Goal: Task Accomplishment & Management: Complete application form

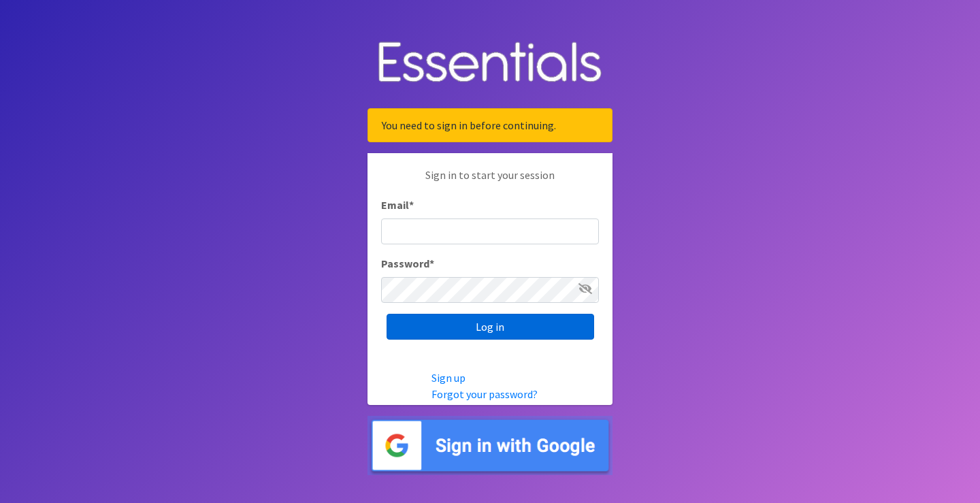
type input "[EMAIL_ADDRESS][DOMAIN_NAME]"
click at [519, 325] on input "Log in" at bounding box center [490, 327] width 208 height 26
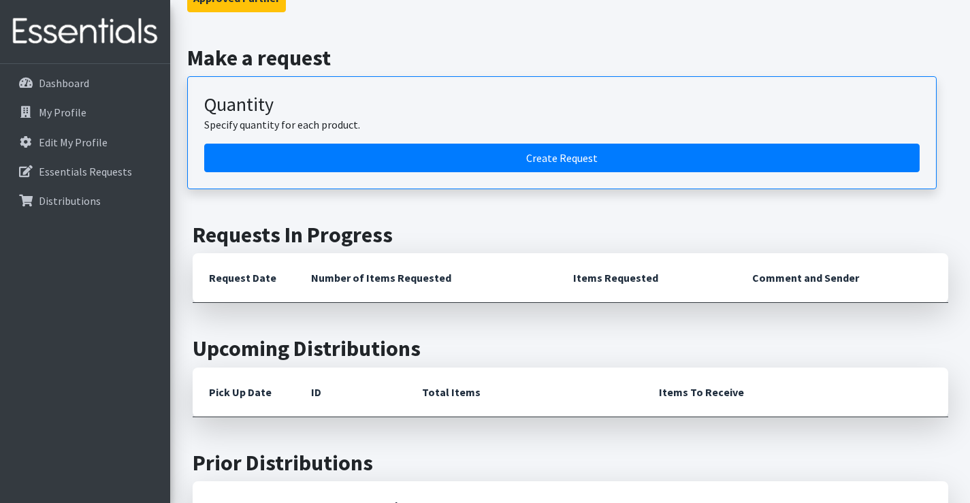
scroll to position [136, 0]
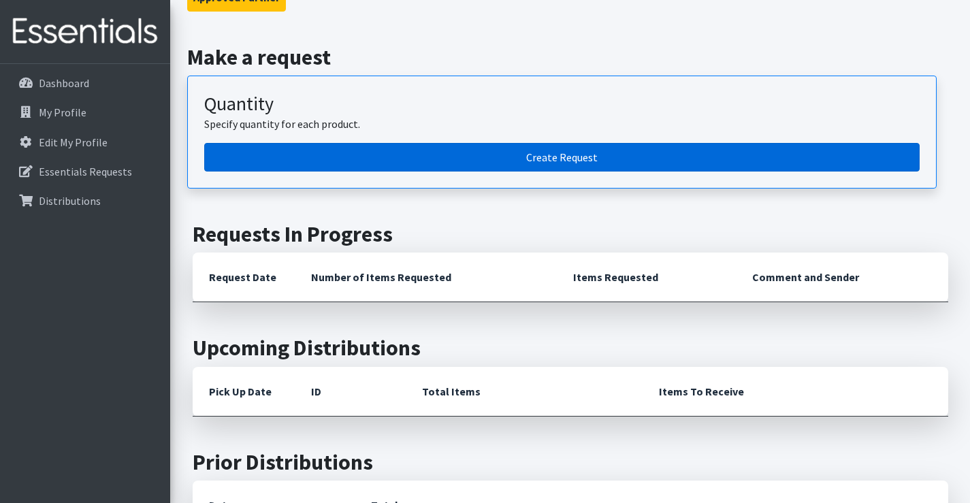
click at [567, 161] on link "Create Request" at bounding box center [561, 157] width 715 height 29
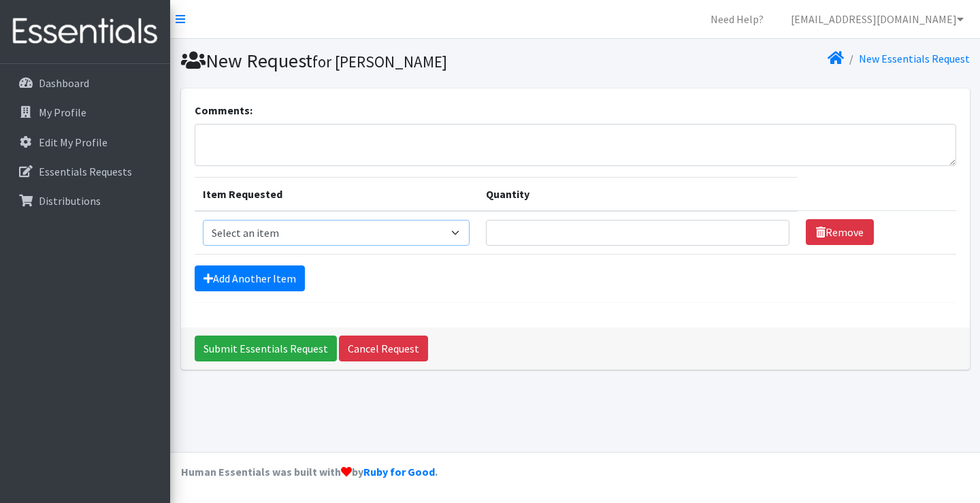
click at [280, 240] on select "Select an item Adult XXX Large Adult Large Adult XX Large Adult Medium Adult Sm…" at bounding box center [336, 233] width 267 height 26
select select "4828"
click at [203, 220] on select "Select an item Adult XXX Large Adult Large Adult XX Large Adult Medium Adult Sm…" at bounding box center [336, 233] width 267 height 26
click at [725, 242] on input "Quantity" at bounding box center [637, 233] width 303 height 26
type input "12"
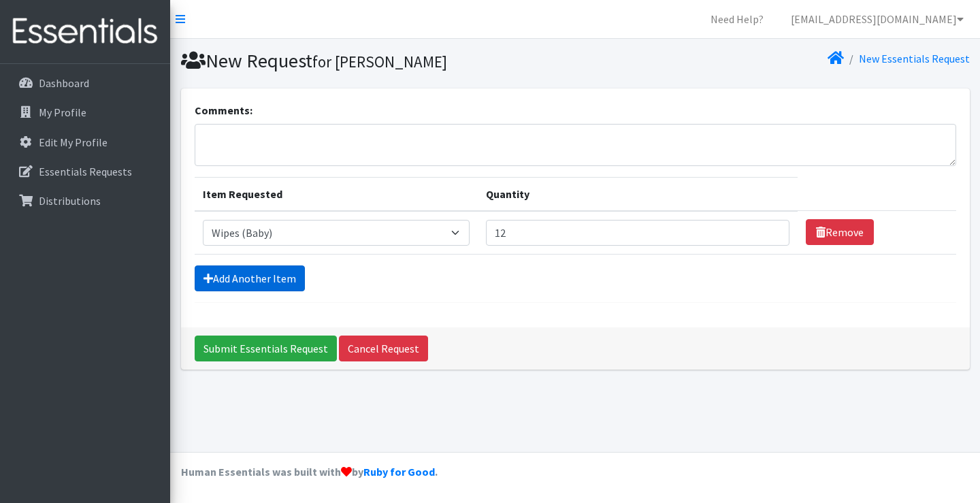
click at [265, 282] on link "Add Another Item" at bounding box center [250, 278] width 110 height 26
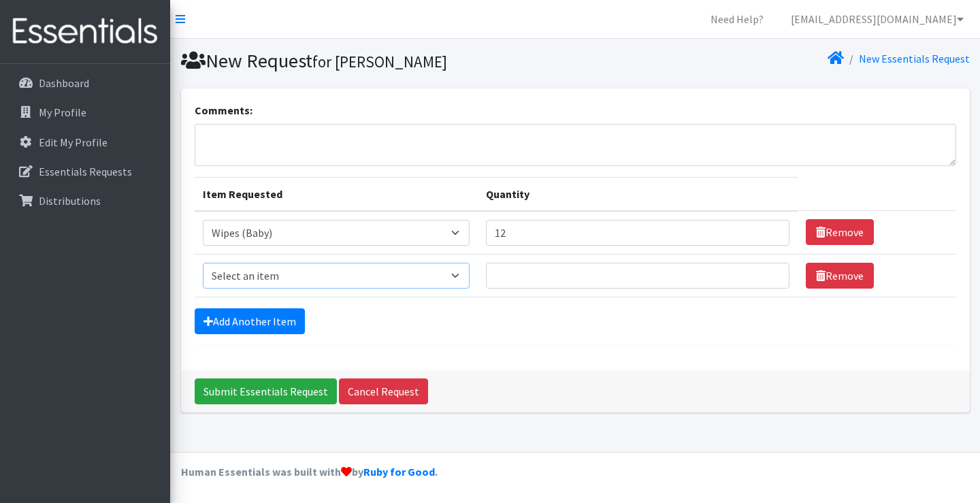
click at [269, 279] on select "Select an item Adult XXX Large Adult Large Adult XX Large Adult Medium Adult Sm…" at bounding box center [336, 276] width 267 height 26
select select "11445"
click at [203, 263] on select "Select an item Adult XXX Large Adult Large Adult XX Large Adult Medium Adult Sm…" at bounding box center [336, 276] width 267 height 26
click at [532, 281] on input "Quantity" at bounding box center [637, 276] width 303 height 26
type input "2"
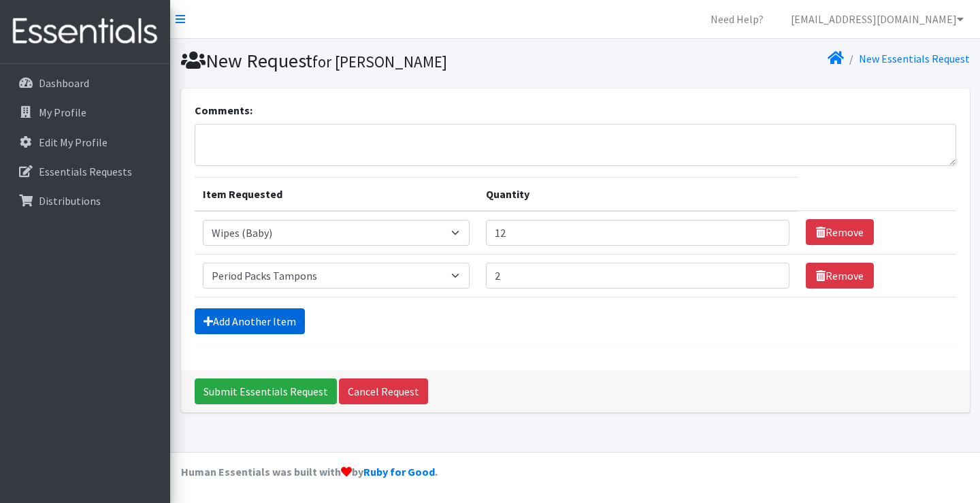
click at [251, 315] on link "Add Another Item" at bounding box center [250, 321] width 110 height 26
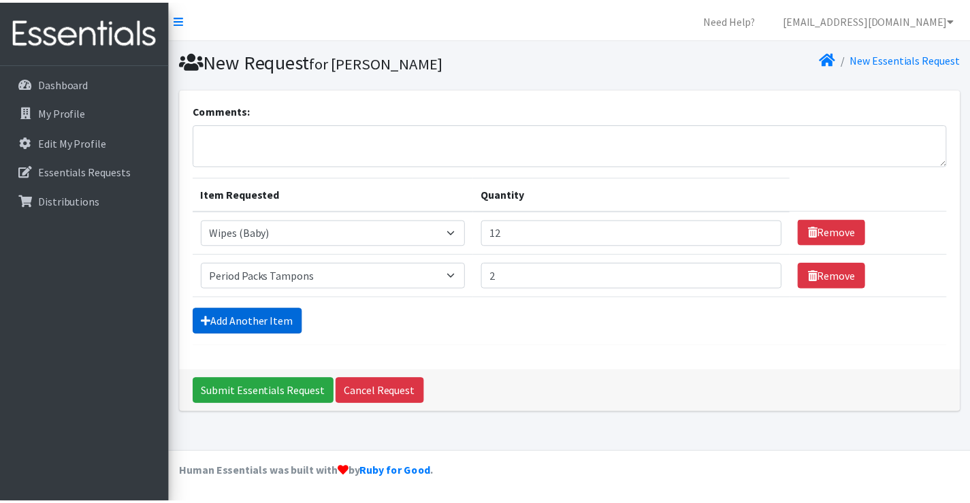
scroll to position [14, 0]
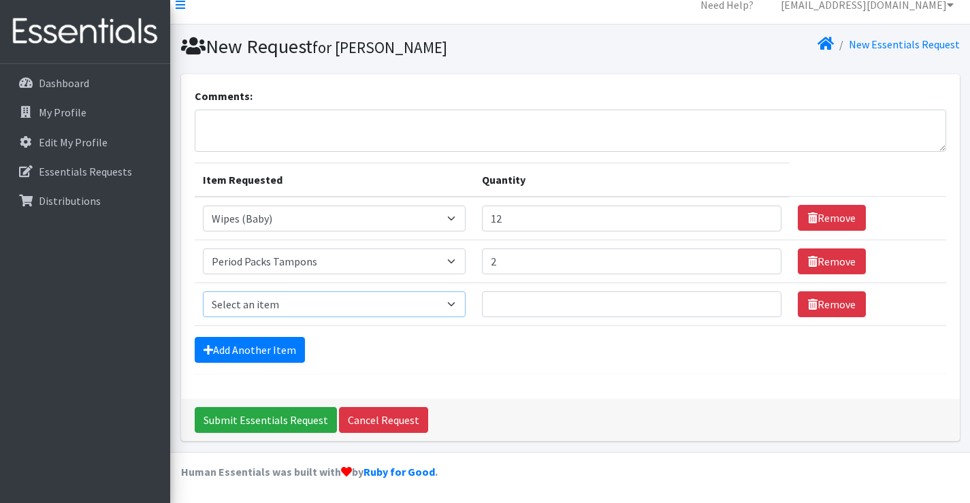
click at [265, 303] on select "Select an item Adult XXX Large Adult Large Adult XX Large Adult Medium Adult Sm…" at bounding box center [334, 304] width 263 height 26
select select "11444"
click at [203, 291] on select "Select an item Adult XXX Large Adult Large Adult XX Large Adult Medium Adult Sm…" at bounding box center [334, 304] width 263 height 26
click at [561, 299] on input "Quantity" at bounding box center [631, 304] width 299 height 26
type input "2"
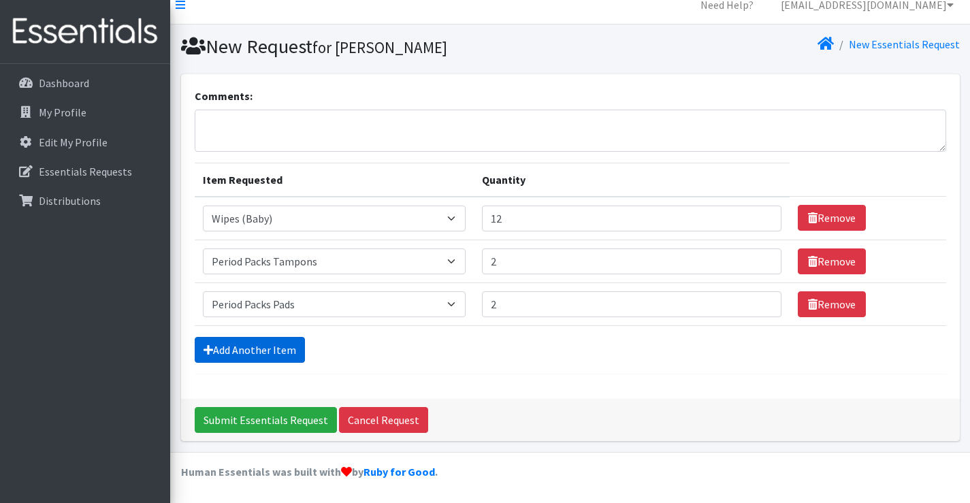
click at [293, 358] on link "Add Another Item" at bounding box center [250, 350] width 110 height 26
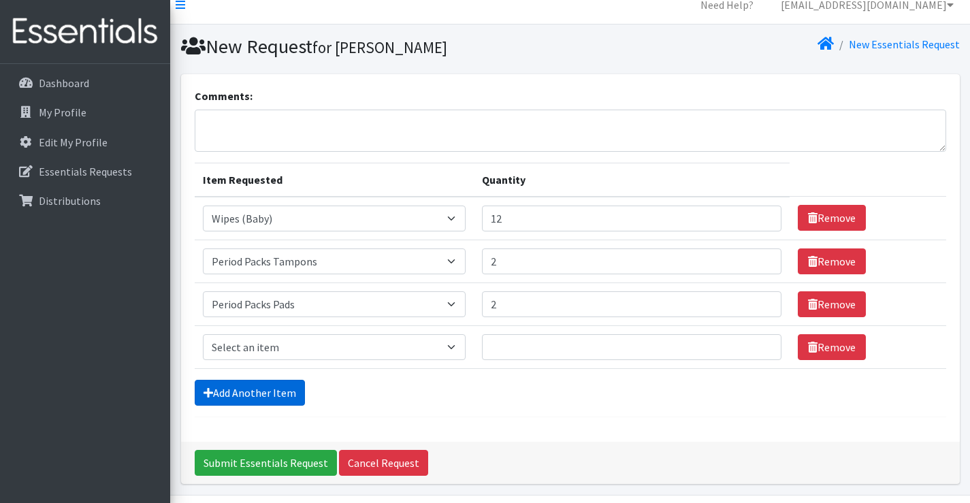
scroll to position [57, 0]
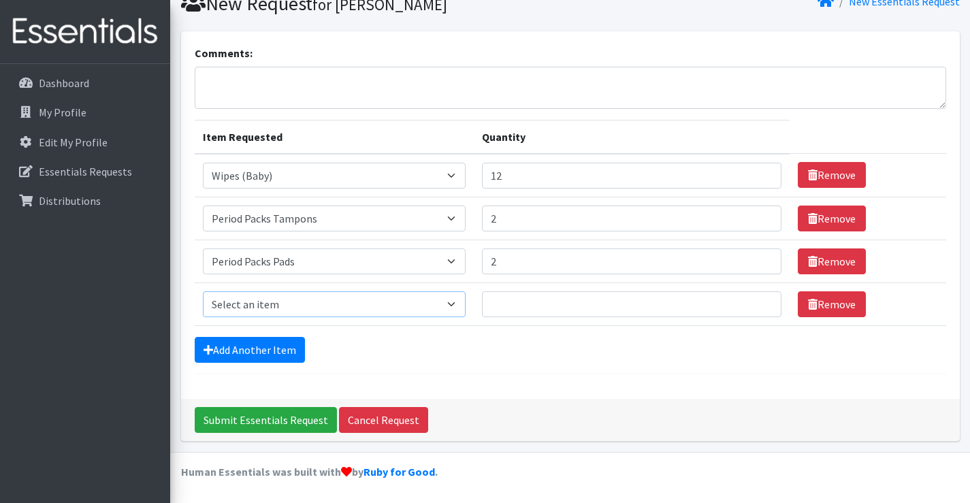
click at [333, 306] on select "Select an item Adult XXX Large Adult Large Adult XX Large Adult Medium Adult Sm…" at bounding box center [334, 304] width 263 height 26
select select "408"
click at [203, 291] on select "Select an item Adult XXX Large Adult Large Adult XX Large Adult Medium Adult Sm…" at bounding box center [334, 304] width 263 height 26
click at [572, 303] on input "Quantity" at bounding box center [631, 304] width 299 height 26
type input "75"
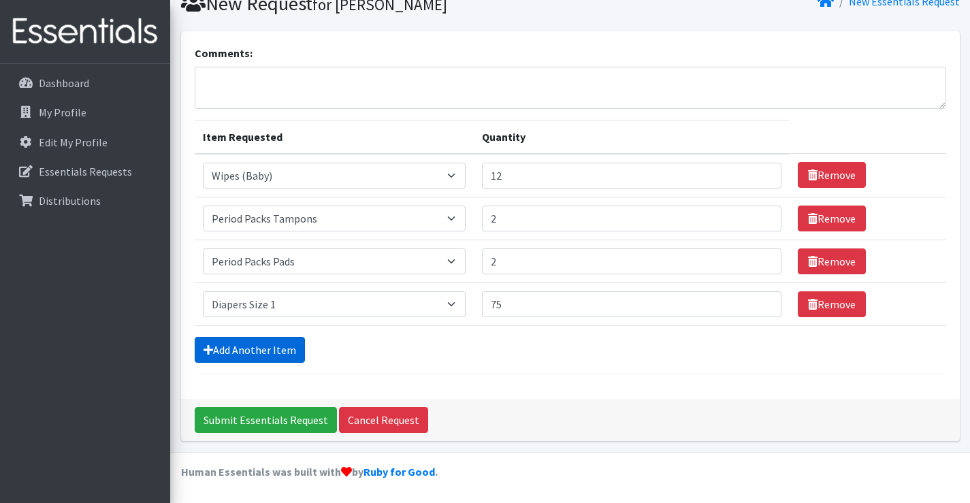
click at [298, 345] on link "Add Another Item" at bounding box center [250, 350] width 110 height 26
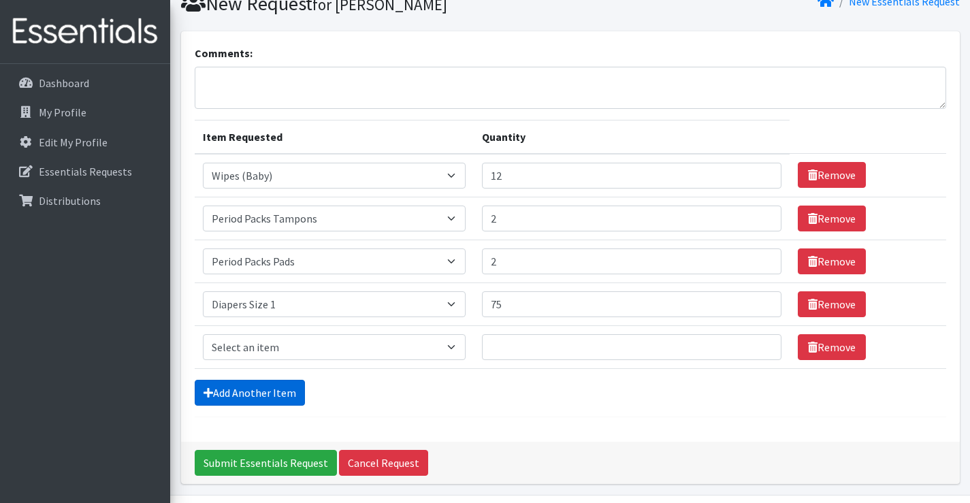
scroll to position [100, 0]
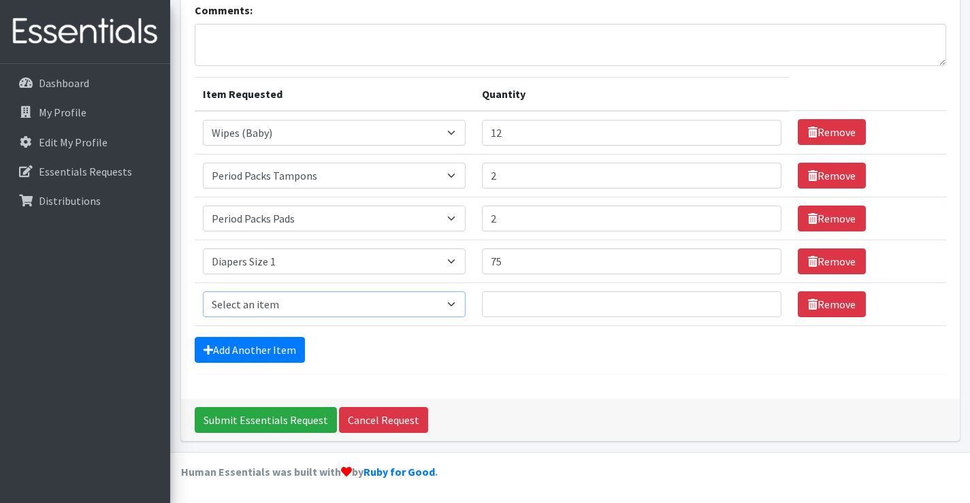
click at [325, 295] on select "Select an item Adult XXX Large Adult Large Adult XX Large Adult Medium Adult Sm…" at bounding box center [334, 304] width 263 height 26
select select "426"
click at [203, 291] on select "Select an item Adult XXX Large Adult Large Adult XX Large Adult Medium Adult Sm…" at bounding box center [334, 304] width 263 height 26
click at [587, 304] on input "Quantity" at bounding box center [631, 304] width 299 height 26
type input "75"
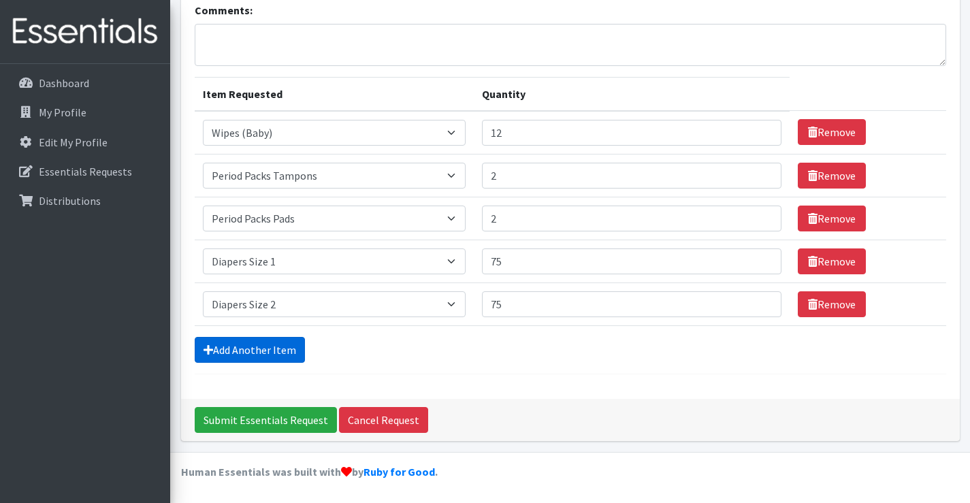
click at [283, 356] on link "Add Another Item" at bounding box center [250, 350] width 110 height 26
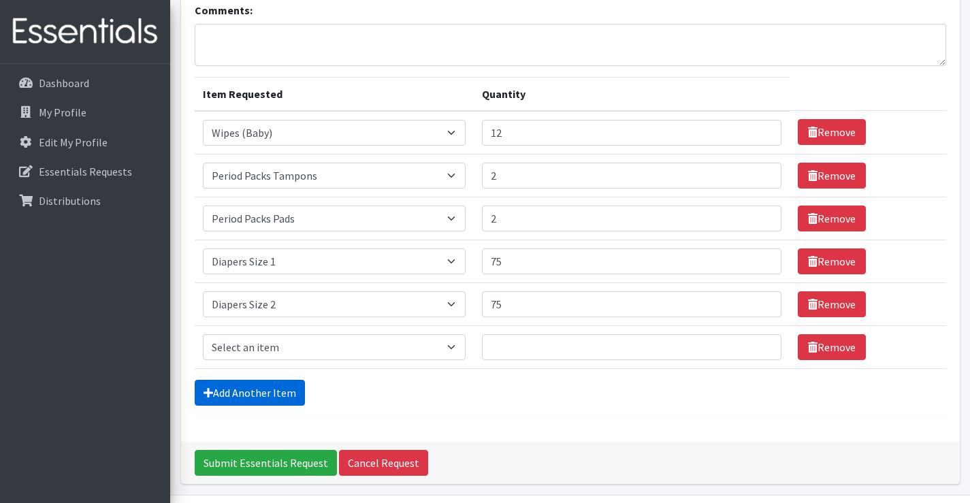
scroll to position [143, 0]
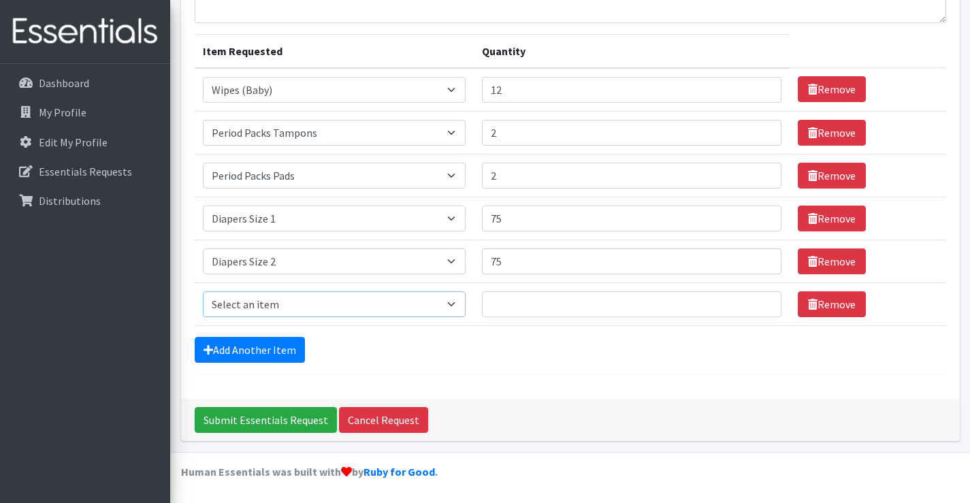
click at [312, 309] on select "Select an item Adult XXX Large Adult Large Adult XX Large Adult Medium Adult Sm…" at bounding box center [334, 304] width 263 height 26
select select "428"
click at [203, 291] on select "Select an item Adult XXX Large Adult Large Adult XX Large Adult Medium Adult Sm…" at bounding box center [334, 304] width 263 height 26
click at [551, 296] on input "Quantity" at bounding box center [631, 304] width 299 height 26
type input "75"
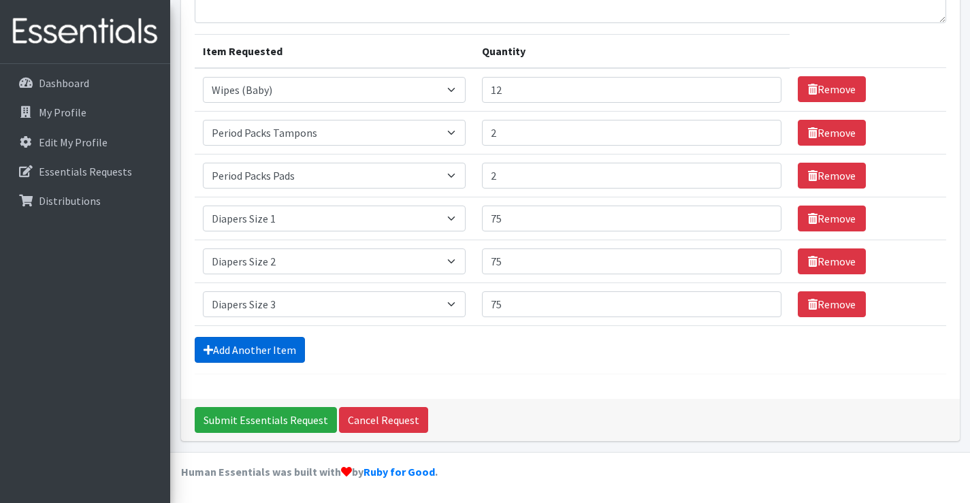
click at [280, 353] on link "Add Another Item" at bounding box center [250, 350] width 110 height 26
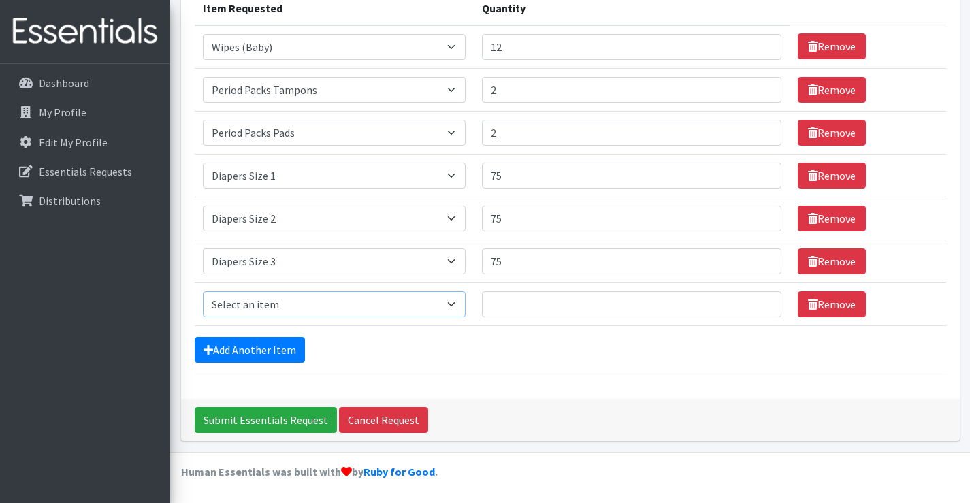
click at [277, 300] on select "Select an item Adult XXX Large Adult Large Adult XX Large Adult Medium Adult Sm…" at bounding box center [334, 304] width 263 height 26
select select "415"
click at [203, 291] on select "Select an item Adult XXX Large Adult Large Adult XX Large Adult Medium Adult Sm…" at bounding box center [334, 304] width 263 height 26
click at [545, 299] on input "Quantity" at bounding box center [631, 304] width 299 height 26
type input "150"
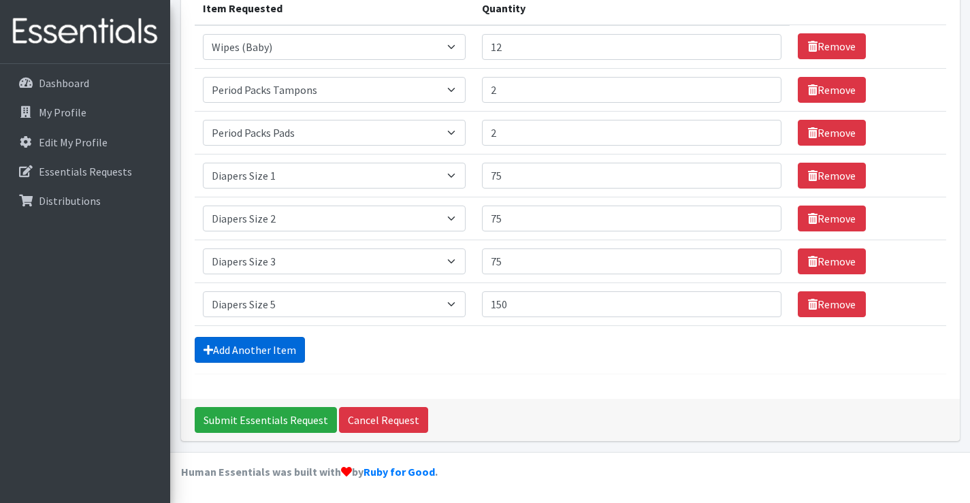
click at [280, 346] on link "Add Another Item" at bounding box center [250, 350] width 110 height 26
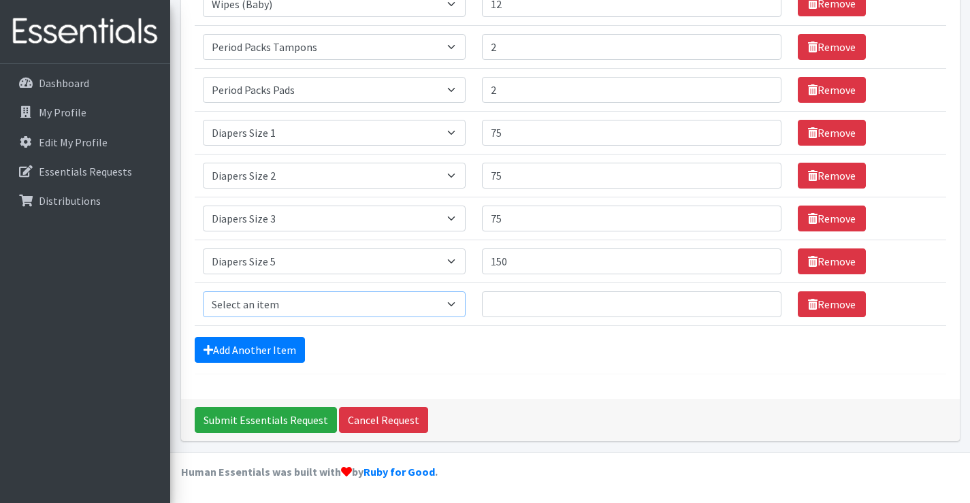
click at [230, 308] on select "Select an item Adult XXX Large Adult Large Adult XX Large Adult Medium Adult Sm…" at bounding box center [334, 304] width 263 height 26
select select "417"
click at [203, 291] on select "Select an item Adult XXX Large Adult Large Adult XX Large Adult Medium Adult Sm…" at bounding box center [334, 304] width 263 height 26
click at [493, 292] on input "Quantity" at bounding box center [631, 304] width 299 height 26
type input "100"
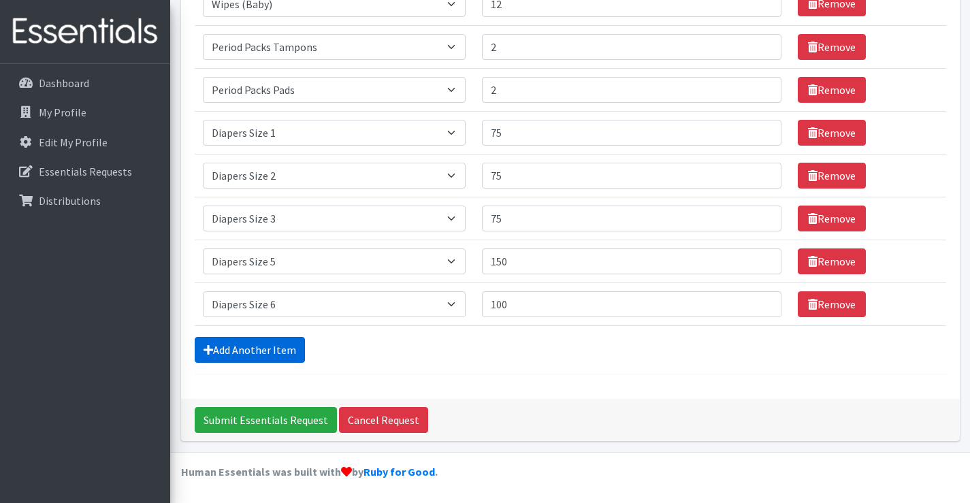
click at [296, 347] on link "Add Another Item" at bounding box center [250, 350] width 110 height 26
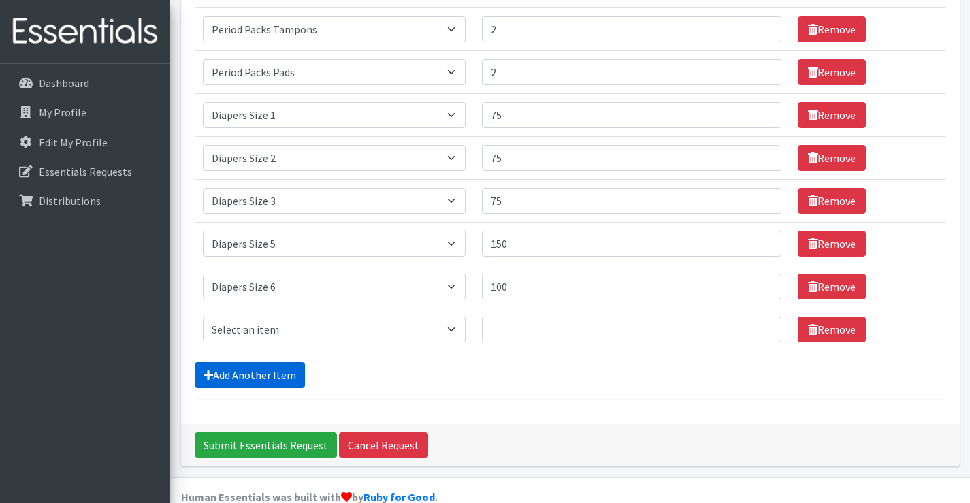
scroll to position [271, 0]
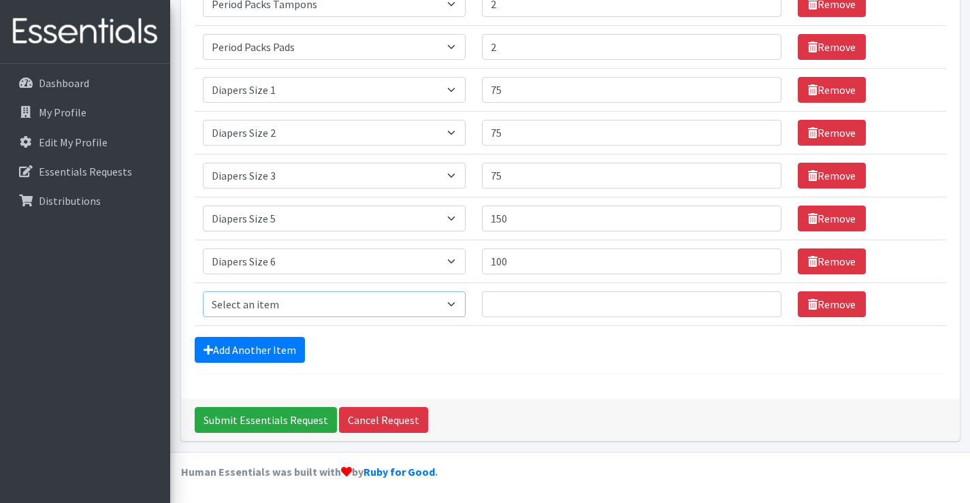
click at [250, 316] on select "Select an item Adult XXX Large Adult Large Adult XX Large Adult Medium Adult Sm…" at bounding box center [334, 304] width 263 height 26
select select "2929"
click at [203, 291] on select "Select an item Adult XXX Large Adult Large Adult XX Large Adult Medium Adult Sm…" at bounding box center [334, 304] width 263 height 26
click at [540, 310] on input "Quantity" at bounding box center [631, 304] width 299 height 26
type input "150"
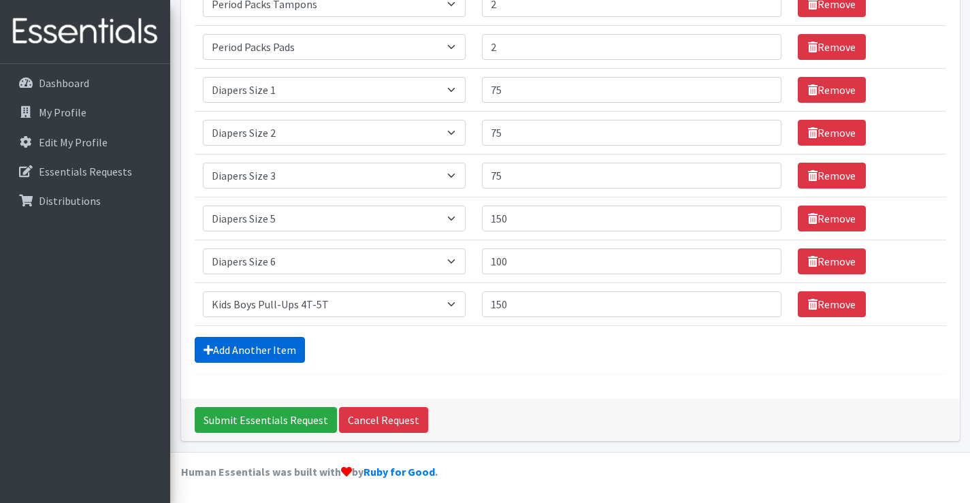
click at [261, 354] on link "Add Another Item" at bounding box center [250, 350] width 110 height 26
click at [303, 305] on select "Select an item Adult XXX Large Adult Large Adult XX Large Adult Medium Adult Sm…" at bounding box center [334, 304] width 263 height 26
select select "2926"
click at [203, 291] on select "Select an item Adult XXX Large Adult Large Adult XX Large Adult Medium Adult Sm…" at bounding box center [334, 304] width 263 height 26
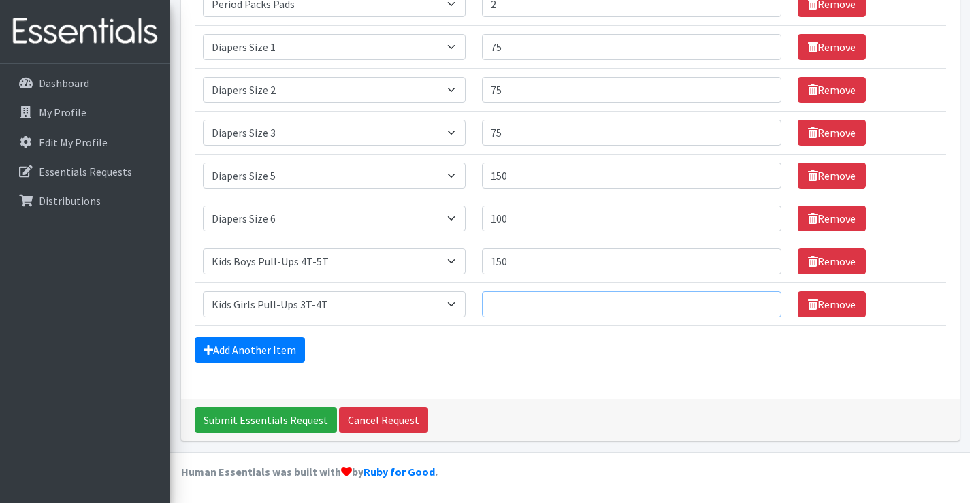
click at [601, 301] on input "Quantity" at bounding box center [631, 304] width 299 height 26
type input "100"
click at [299, 424] on input "Submit Essentials Request" at bounding box center [266, 420] width 142 height 26
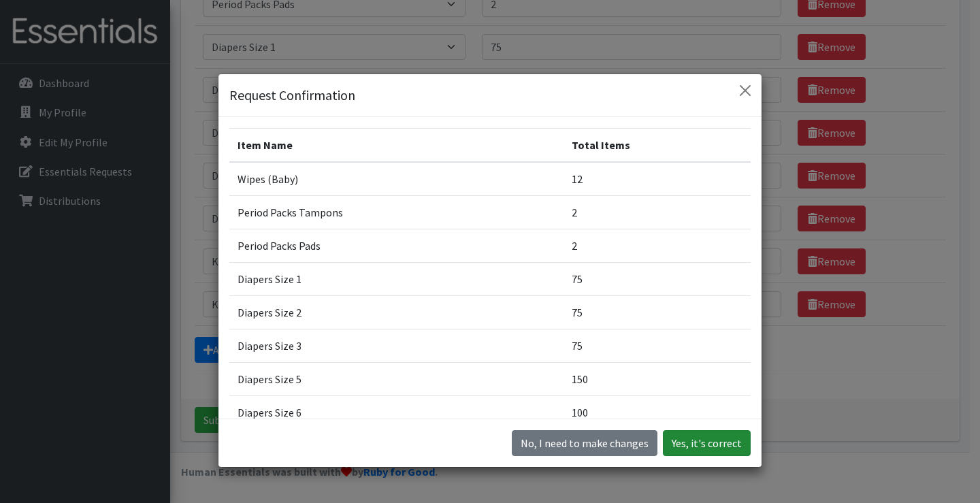
click at [696, 439] on button "Yes, it's correct" at bounding box center [707, 443] width 88 height 26
